Goal: Task Accomplishment & Management: Manage account settings

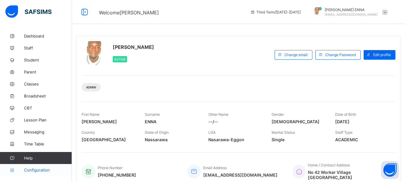
click at [33, 171] on span "Configuration" at bounding box center [48, 170] width 48 height 5
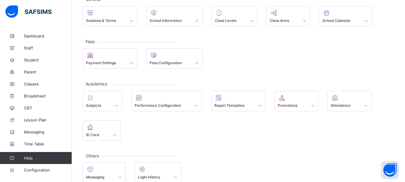
scroll to position [53, 0]
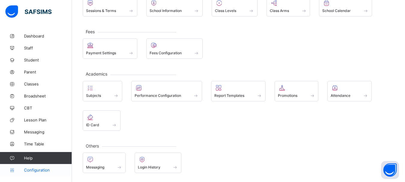
click at [42, 169] on span "Configuration" at bounding box center [48, 170] width 48 height 5
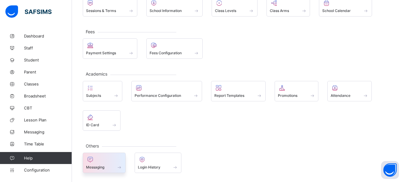
click at [101, 162] on div at bounding box center [104, 159] width 36 height 7
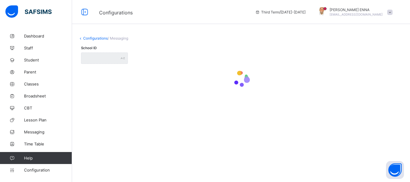
type input "**********"
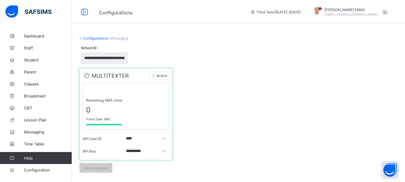
scroll to position [1, 0]
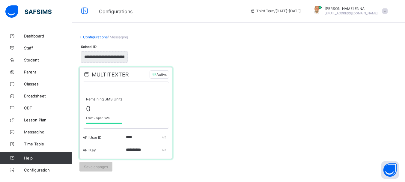
click at [84, 37] on link "Configurations" at bounding box center [95, 37] width 25 height 5
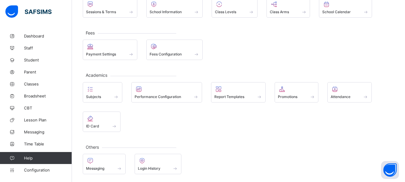
scroll to position [53, 0]
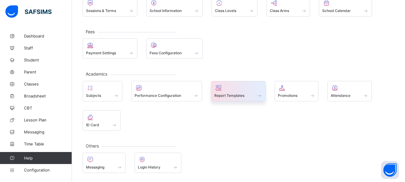
click at [260, 94] on span at bounding box center [260, 95] width 6 height 5
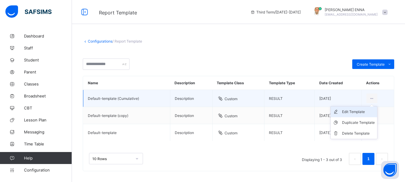
click at [362, 115] on li "Edit Template" at bounding box center [354, 112] width 47 height 11
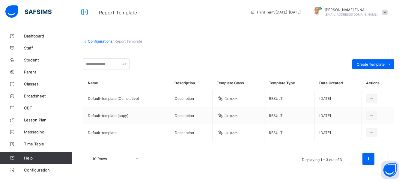
scroll to position [4, 0]
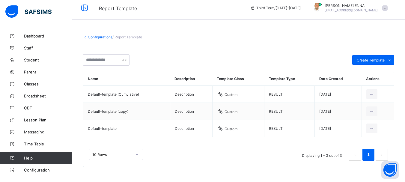
click at [100, 35] on link "Configurations" at bounding box center [100, 37] width 25 height 5
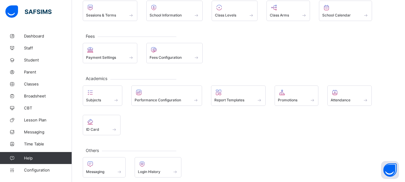
scroll to position [53, 0]
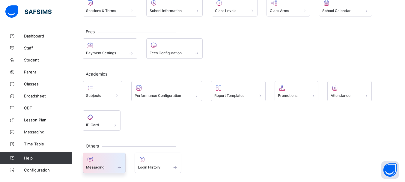
click at [122, 162] on div at bounding box center [104, 159] width 36 height 7
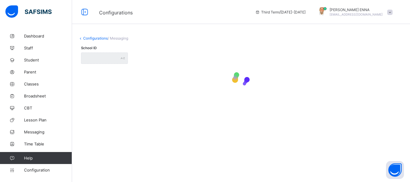
type input "**********"
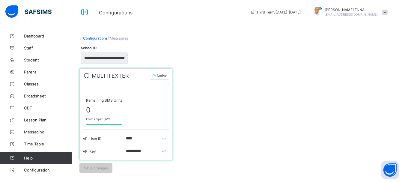
scroll to position [1, 0]
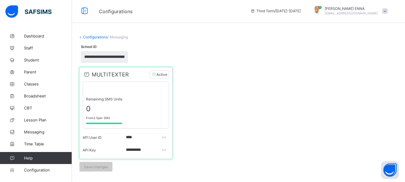
click at [138, 104] on div "Remaining SMS Units 0 From 2.5 per SMS" at bounding box center [126, 105] width 86 height 47
click at [130, 75] on div "MULTITEXTER Active" at bounding box center [126, 76] width 86 height 11
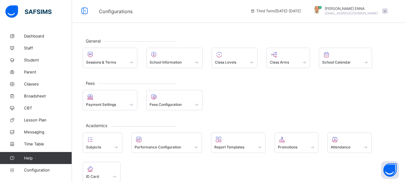
scroll to position [53, 0]
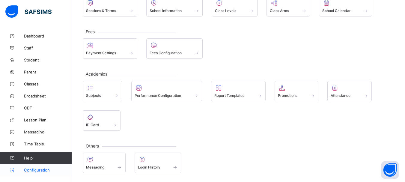
click at [41, 171] on span "Configuration" at bounding box center [48, 170] width 48 height 5
click at [33, 169] on span "Configuration" at bounding box center [48, 170] width 48 height 5
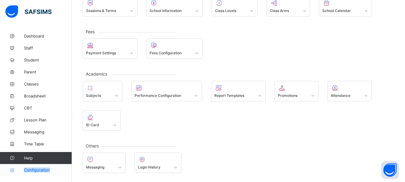
click at [33, 169] on span "Configuration" at bounding box center [48, 170] width 48 height 5
click at [33, 134] on span "Messaging" at bounding box center [48, 132] width 48 height 5
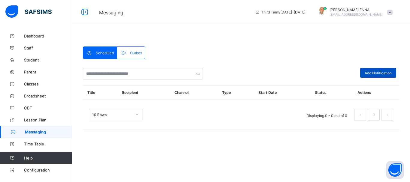
click at [376, 72] on span "Add Notification" at bounding box center [378, 73] width 27 height 5
select select "****"
select select "*"
select select "**"
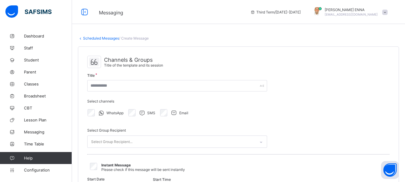
click at [254, 78] on div "Title" at bounding box center [177, 84] width 180 height 20
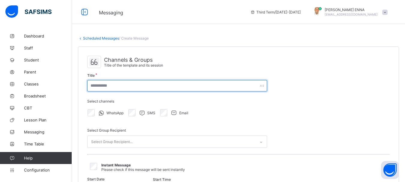
click at [239, 84] on input "text" at bounding box center [177, 85] width 180 height 11
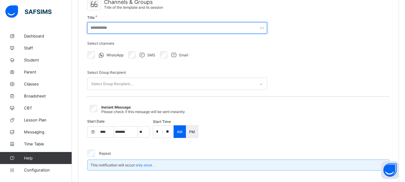
scroll to position [57, 0]
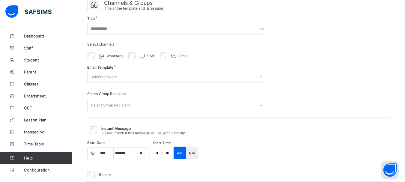
click at [168, 75] on div "Select template..." at bounding box center [172, 77] width 168 height 8
click at [310, 68] on div "Channels & Groups Title of the template and its session Title Select channels W…" at bounding box center [238, 98] width 321 height 216
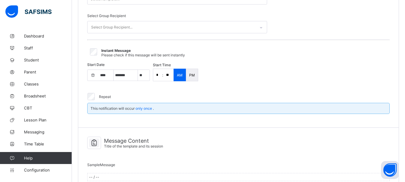
scroll to position [181, 0]
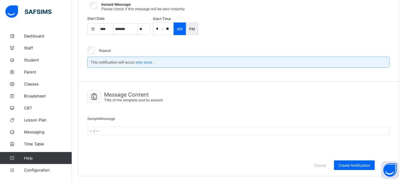
click at [131, 124] on div "Sample Message -- / --" at bounding box center [238, 127] width 303 height 28
click at [122, 133] on div "-- / --" at bounding box center [238, 131] width 303 height 8
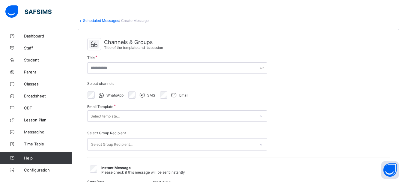
scroll to position [0, 0]
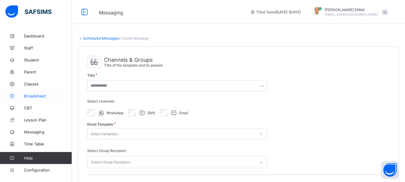
click at [39, 97] on span "Broadsheet" at bounding box center [48, 96] width 48 height 5
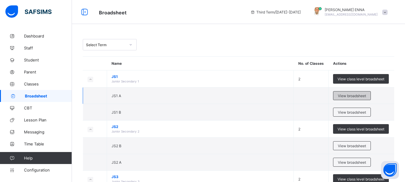
click at [347, 96] on span "View broadsheet" at bounding box center [352, 96] width 28 height 5
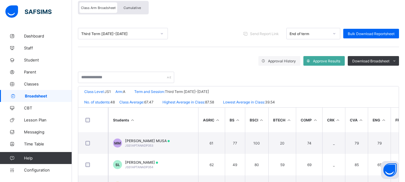
scroll to position [43, 0]
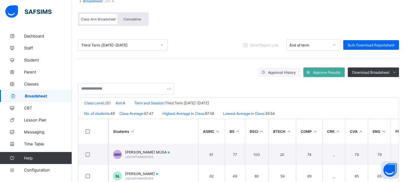
click at [130, 17] on span "Cumulative" at bounding box center [132, 19] width 17 height 4
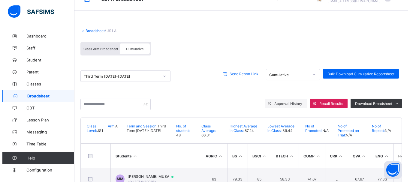
scroll to position [0, 0]
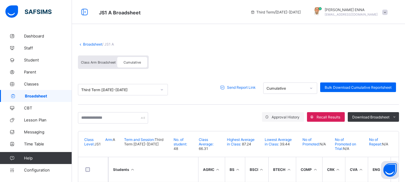
click at [250, 88] on span "Send Report Link" at bounding box center [241, 87] width 29 height 5
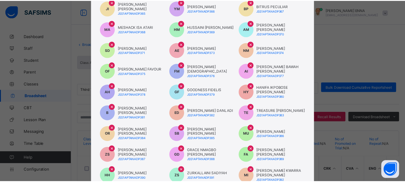
scroll to position [151, 0]
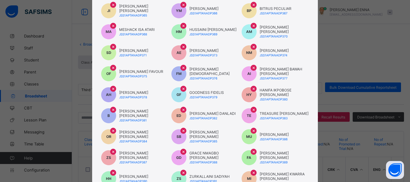
click at [252, 68] on span "×" at bounding box center [253, 68] width 3 height 6
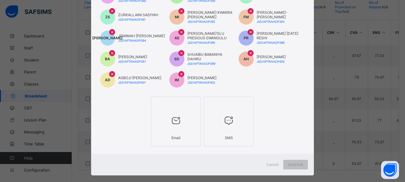
scroll to position [321, 0]
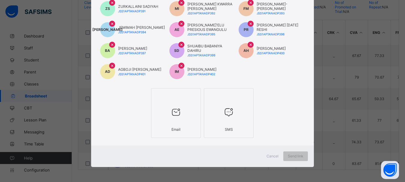
click at [179, 122] on div at bounding box center [176, 113] width 43 height 24
click at [296, 154] on div "Send link" at bounding box center [299, 157] width 25 height 10
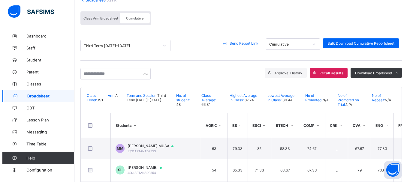
scroll to position [45, 0]
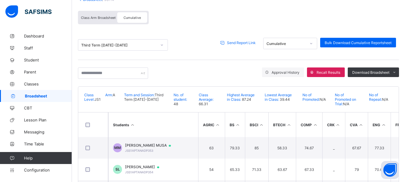
click at [242, 43] on span "Send Report Link" at bounding box center [241, 43] width 29 height 5
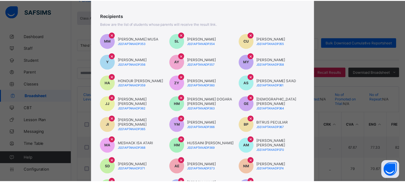
scroll to position [0, 0]
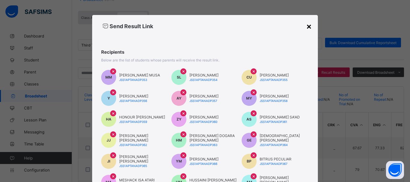
click at [307, 25] on div "×" at bounding box center [309, 26] width 6 height 10
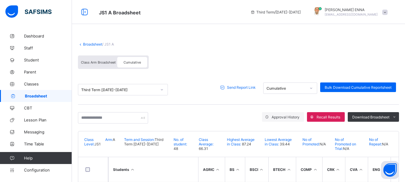
click at [84, 45] on link "Broadsheet" at bounding box center [92, 44] width 19 height 5
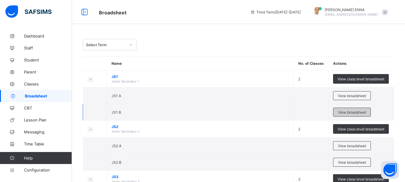
click at [358, 111] on span "View broadsheet" at bounding box center [352, 112] width 28 height 5
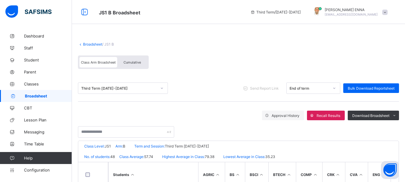
click at [136, 60] on div "Cumulative" at bounding box center [132, 62] width 30 height 11
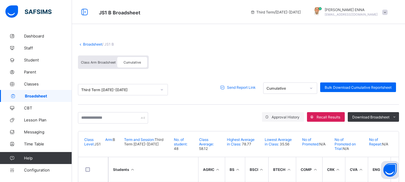
click at [246, 87] on span "Send Report Link" at bounding box center [241, 87] width 29 height 5
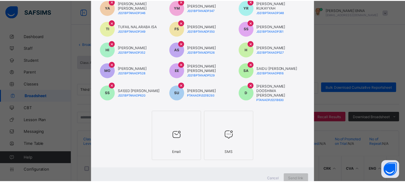
scroll to position [313, 0]
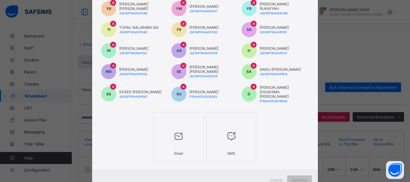
click at [253, 83] on span "×" at bounding box center [253, 86] width 3 height 6
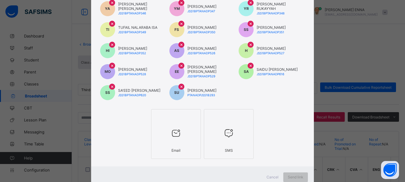
click at [178, 128] on icon at bounding box center [176, 133] width 13 height 11
click at [297, 175] on span "Send link" at bounding box center [300, 177] width 16 height 5
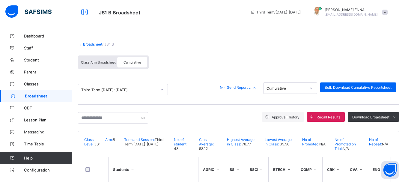
click at [88, 44] on link "Broadsheet" at bounding box center [92, 44] width 19 height 5
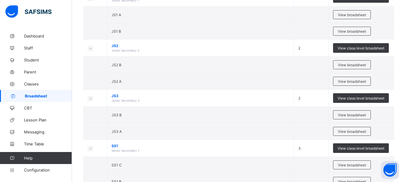
scroll to position [74, 0]
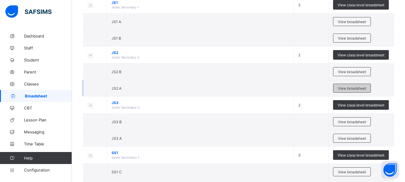
click at [348, 88] on span "View broadsheet" at bounding box center [352, 88] width 28 height 5
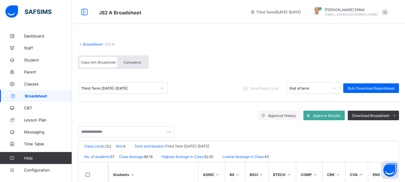
click at [143, 64] on div "Cumulative" at bounding box center [132, 62] width 30 height 11
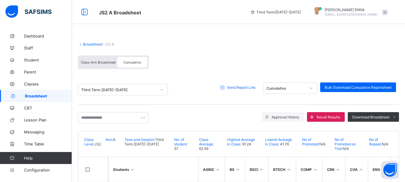
click at [245, 87] on span "Send Report Link" at bounding box center [241, 87] width 29 height 5
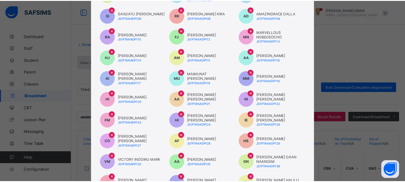
scroll to position [79, 0]
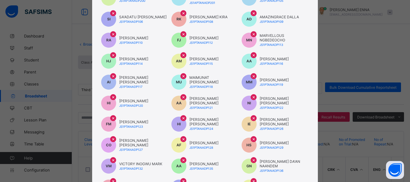
click at [252, 34] on span "×" at bounding box center [253, 34] width 3 height 6
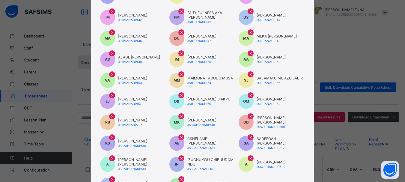
scroll to position [226, 0]
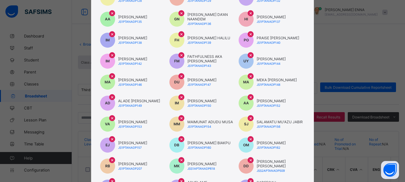
click at [111, 117] on span "×" at bounding box center [112, 118] width 3 height 6
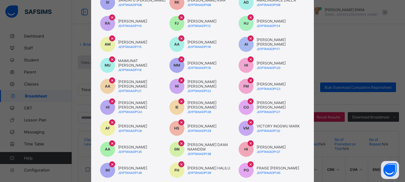
scroll to position [100, 0]
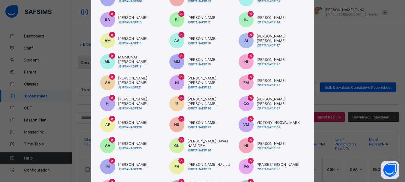
click at [111, 77] on span "×" at bounding box center [112, 77] width 3 height 6
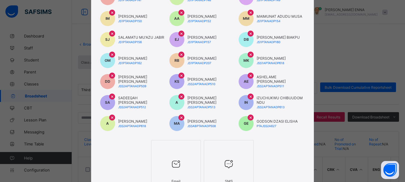
scroll to position [363, 0]
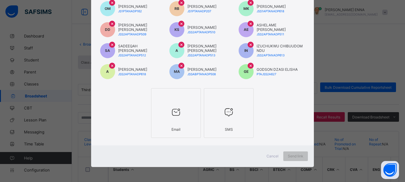
click at [192, 129] on div "Email" at bounding box center [176, 129] width 43 height 11
click at [299, 155] on span "Send link" at bounding box center [300, 156] width 16 height 5
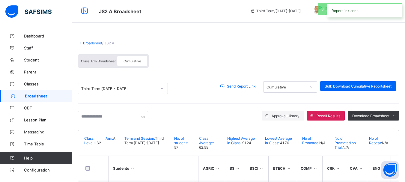
scroll to position [0, 0]
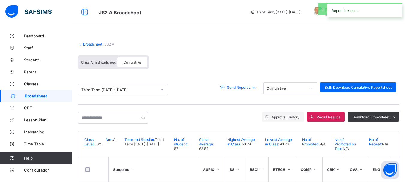
click at [84, 43] on link "Broadsheet" at bounding box center [92, 44] width 19 height 5
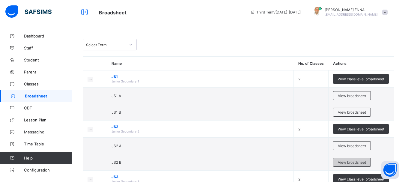
click at [351, 162] on span "View broadsheet" at bounding box center [352, 162] width 28 height 5
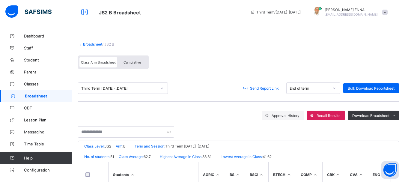
click at [134, 62] on span "Cumulative" at bounding box center [132, 62] width 17 height 4
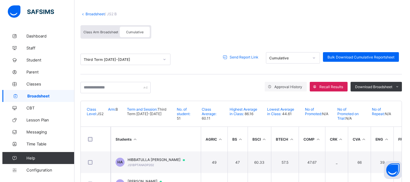
scroll to position [31, 0]
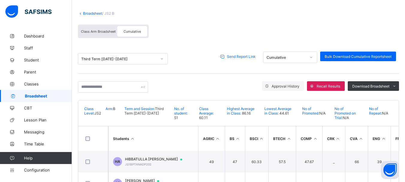
click at [246, 57] on span "Send Report Link" at bounding box center [241, 56] width 29 height 5
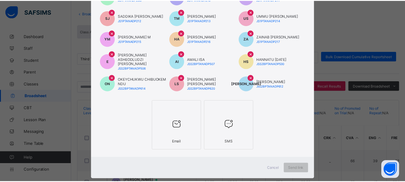
scroll to position [342, 0]
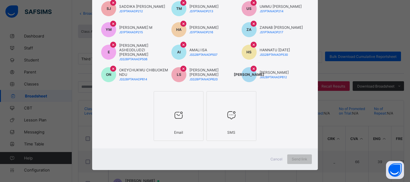
click at [184, 122] on div at bounding box center [178, 116] width 43 height 24
click at [299, 157] on span "Send link" at bounding box center [300, 159] width 16 height 5
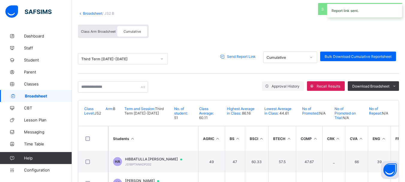
click at [85, 13] on link "Broadsheet" at bounding box center [92, 13] width 19 height 5
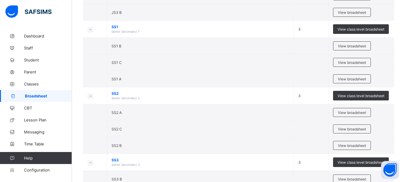
scroll to position [203, 0]
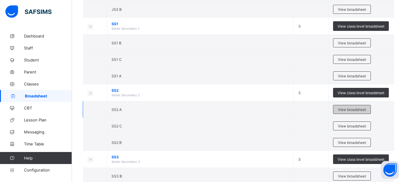
click at [362, 109] on span "View broadsheet" at bounding box center [352, 109] width 28 height 5
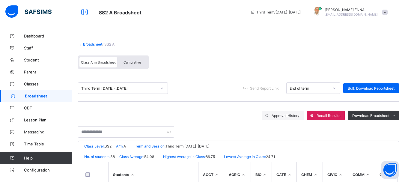
click at [126, 60] on div "Cumulative" at bounding box center [132, 62] width 30 height 11
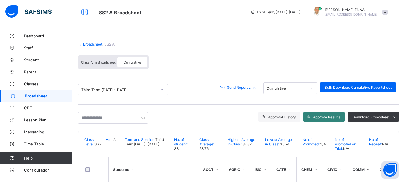
click at [330, 118] on span "Approve Results" at bounding box center [326, 117] width 27 height 5
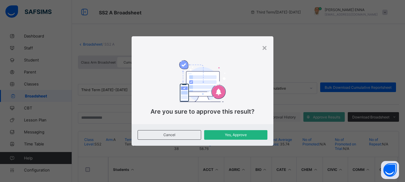
click at [232, 134] on span "Yes, Approve" at bounding box center [236, 135] width 54 height 5
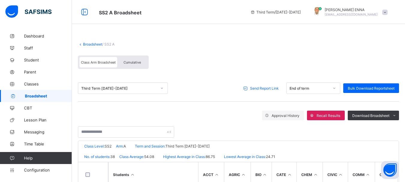
click at [266, 89] on span "Send Report Link" at bounding box center [264, 88] width 29 height 5
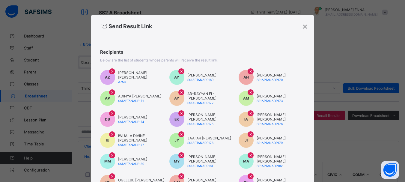
click at [180, 72] on span "×" at bounding box center [181, 71] width 3 height 6
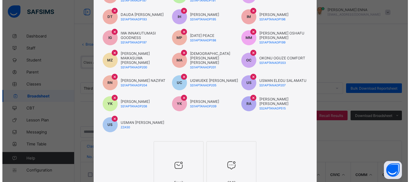
scroll to position [214, 0]
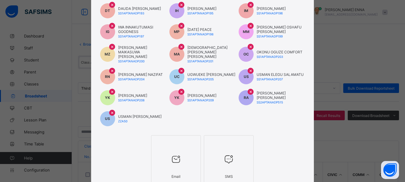
click at [181, 160] on div at bounding box center [176, 160] width 43 height 24
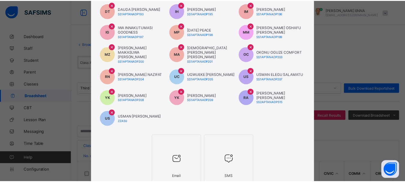
scroll to position [258, 0]
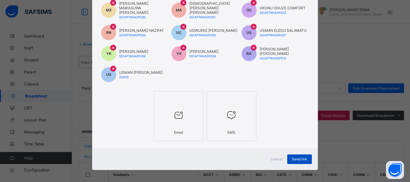
click at [294, 157] on span "Send link" at bounding box center [300, 159] width 16 height 5
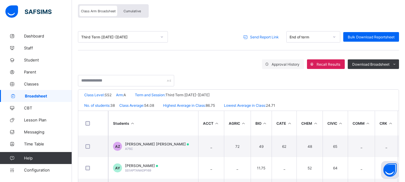
scroll to position [0, 0]
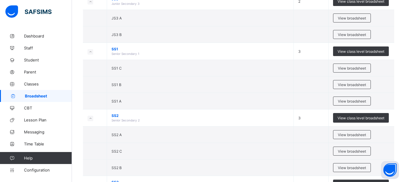
scroll to position [182, 0]
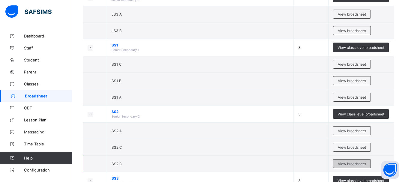
click at [351, 163] on span "View broadsheet" at bounding box center [352, 164] width 28 height 5
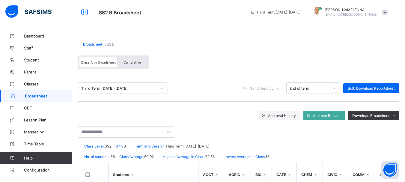
click at [129, 61] on span "Cumulative" at bounding box center [132, 62] width 17 height 4
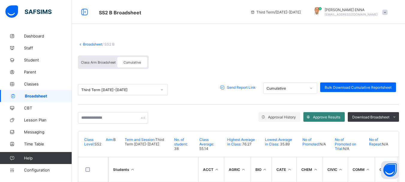
click at [329, 116] on span "Approve Results" at bounding box center [326, 117] width 27 height 5
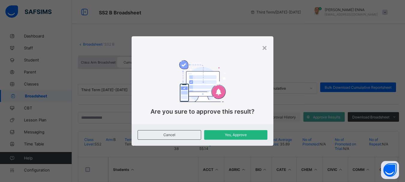
click at [234, 131] on div "Yes, Approve" at bounding box center [235, 135] width 63 height 10
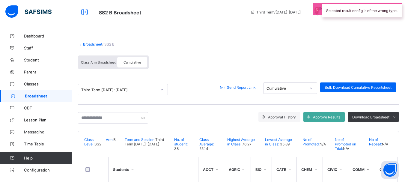
click at [244, 86] on span "Send Report Link" at bounding box center [241, 87] width 29 height 5
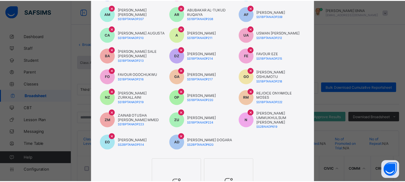
scroll to position [191, 0]
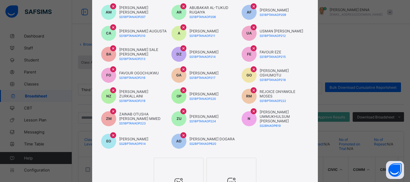
click at [182, 132] on span "×" at bounding box center [183, 135] width 3 height 6
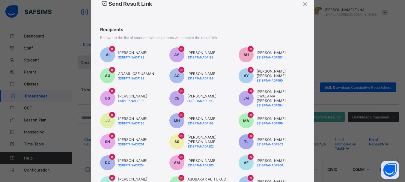
scroll to position [29, 0]
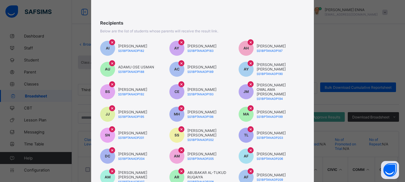
click at [180, 62] on span "×" at bounding box center [181, 63] width 3 height 6
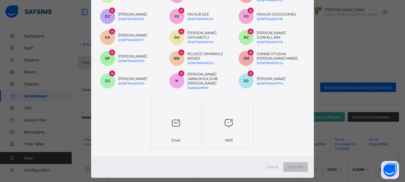
scroll to position [237, 0]
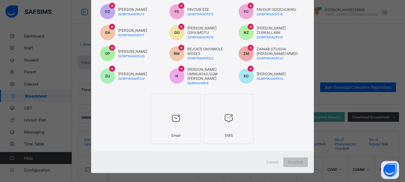
click at [183, 130] on div "Email" at bounding box center [176, 135] width 43 height 11
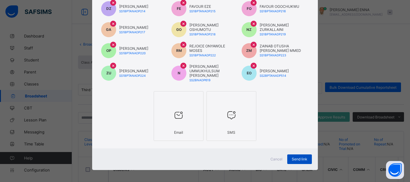
click at [300, 157] on span "Send link" at bounding box center [300, 159] width 16 height 5
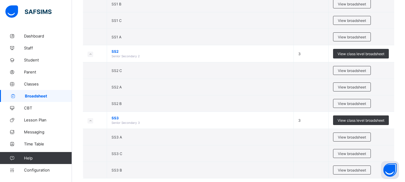
scroll to position [254, 0]
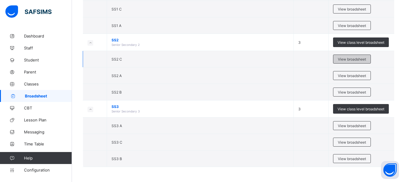
click at [349, 59] on span "View broadsheet" at bounding box center [352, 59] width 28 height 5
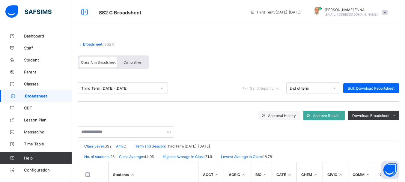
click at [135, 59] on div "Cumulative" at bounding box center [132, 62] width 30 height 11
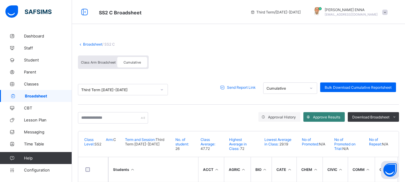
click at [328, 113] on div "Approve Results" at bounding box center [324, 117] width 41 height 10
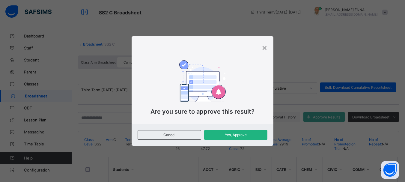
click at [227, 135] on span "Yes, Approve" at bounding box center [236, 135] width 54 height 5
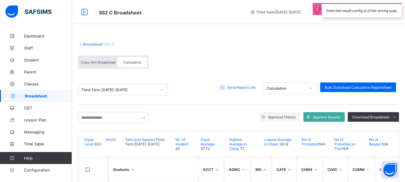
click at [244, 87] on span "Send Report Link" at bounding box center [241, 87] width 29 height 5
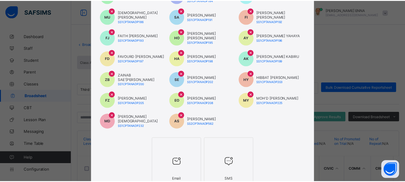
scroll to position [125, 0]
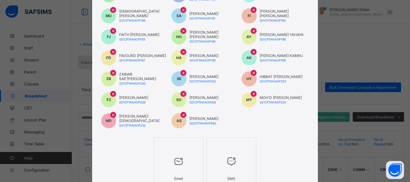
click at [112, 114] on span "×" at bounding box center [113, 115] width 3 height 6
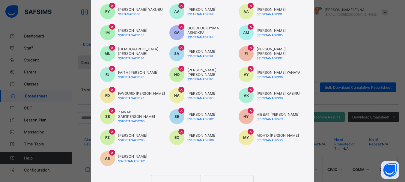
scroll to position [88, 0]
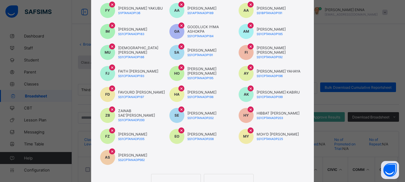
click at [181, 68] on span "×" at bounding box center [181, 67] width 3 height 6
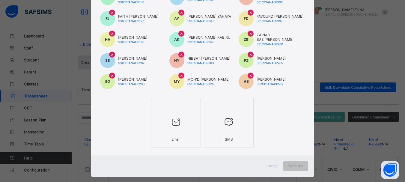
scroll to position [153, 0]
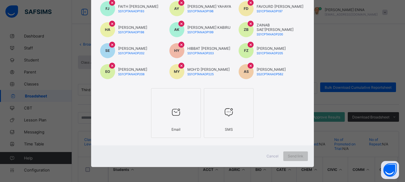
click at [167, 120] on div at bounding box center [176, 113] width 43 height 24
click at [302, 156] on span "Send link" at bounding box center [300, 156] width 16 height 5
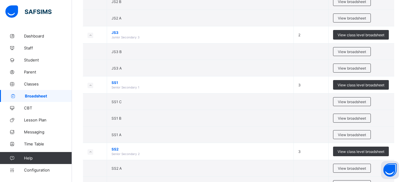
scroll to position [152, 0]
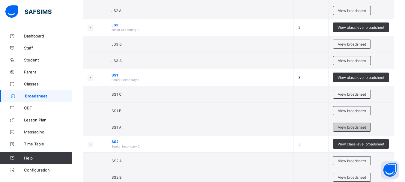
click at [348, 128] on span "View broadsheet" at bounding box center [352, 127] width 28 height 5
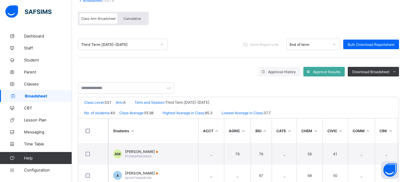
scroll to position [29, 0]
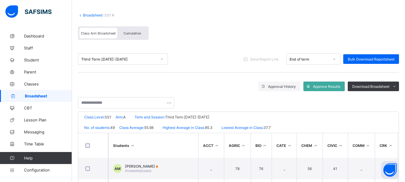
click at [134, 32] on span "Cumulative" at bounding box center [132, 33] width 17 height 4
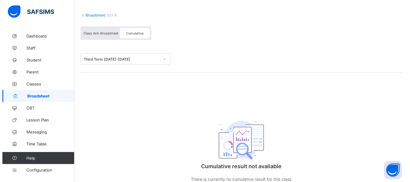
scroll to position [0, 0]
